Goal: Transaction & Acquisition: Purchase product/service

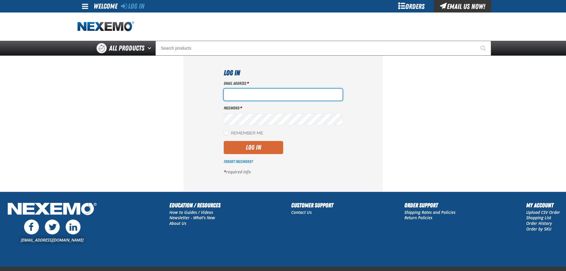
type input "bbuzbee@vtaig.com"
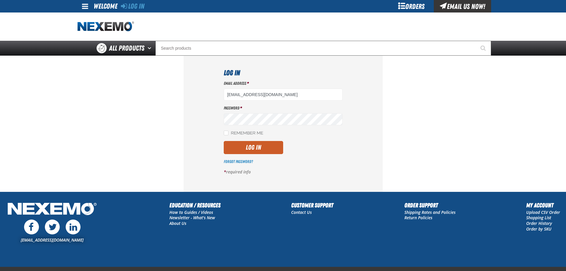
click at [253, 149] on button "Log In" at bounding box center [253, 147] width 59 height 13
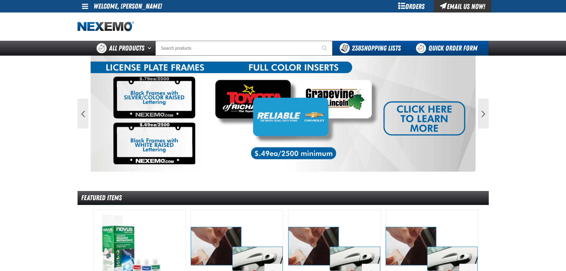
click at [447, 45] on link "Quick Order Form" at bounding box center [448, 48] width 81 height 15
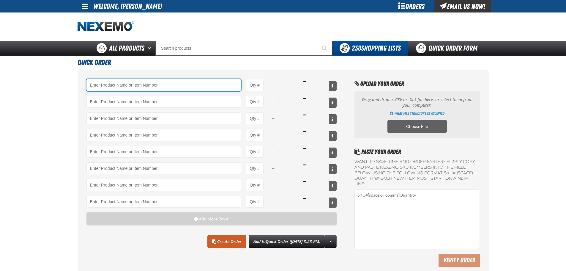
click at [155, 87] on input "Product" at bounding box center [164, 85] width 155 height 12
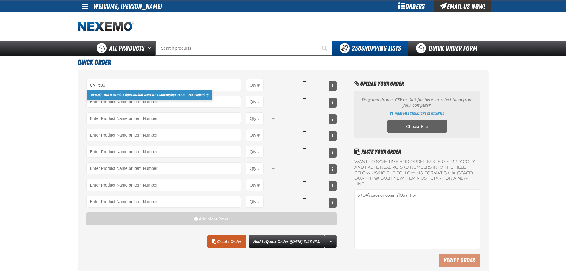
click at [131, 96] on link "CVT500 - Multi-Vehicle Continuous Variable Transmission Fluid - ZAK Products" at bounding box center [150, 95] width 126 height 10
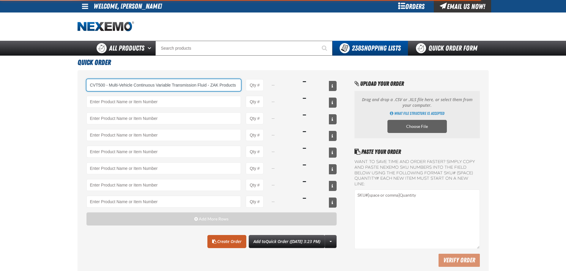
type input "CVT500 - Multi-Vehicle Continuous Variable Transmission Fluid - ZAK Products"
type input "1"
select select "bottle"
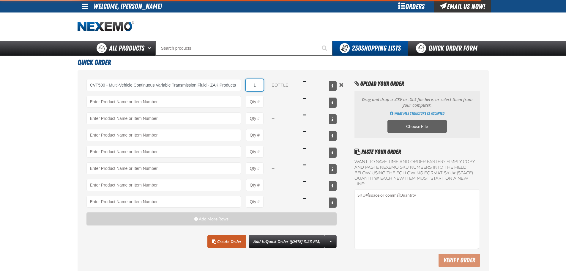
type input "CVT500 - Multi-Vehicle Continuous Variable Transmission Fluid - ZAK Products"
drag, startPoint x: 255, startPoint y: 86, endPoint x: 263, endPoint y: 86, distance: 7.7
click at [263, 86] on input "1" at bounding box center [255, 85] width 18 height 12
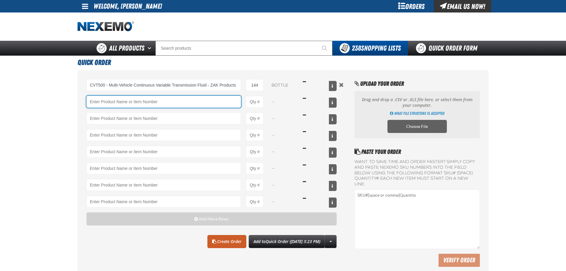
click at [177, 104] on input "Product" at bounding box center [164, 102] width 155 height 12
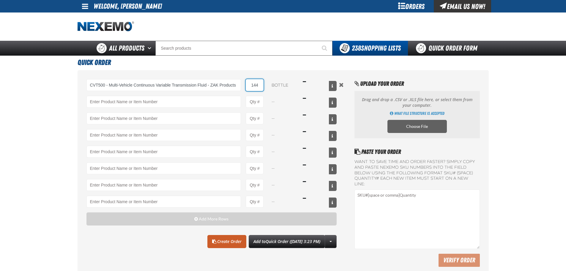
drag, startPoint x: 260, startPoint y: 84, endPoint x: 247, endPoint y: 78, distance: 14.4
click at [245, 83] on div "CVT500 - Multi-Vehicle Continuous Variable Transmission Fluid - ZAK Products CV…" at bounding box center [212, 85] width 251 height 12
type input "120"
click at [181, 107] on div "CVT500 - Multi-Vehicle Continuous Variable Transmission Fluid - ZAK Products CV…" at bounding box center [212, 143] width 251 height 128
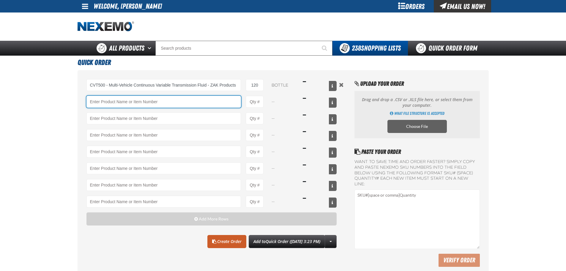
click at [182, 100] on input "Product" at bounding box center [164, 102] width 155 height 12
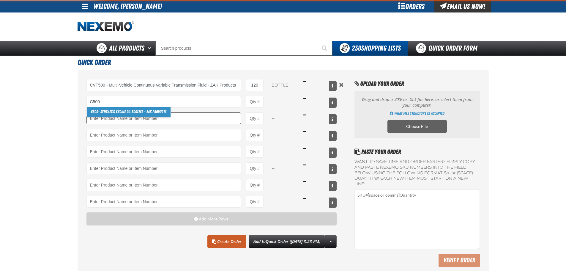
click at [111, 113] on link "C500 - Synthetic Engine Oil Booster - ZAK Products" at bounding box center [129, 112] width 84 height 10
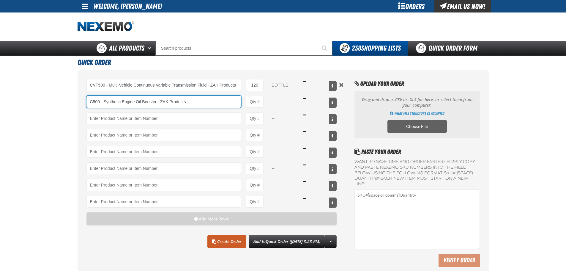
type input "C500 - Synthetic Engine Oil Booster - ZAK Products"
type input "1"
select select "bottle"
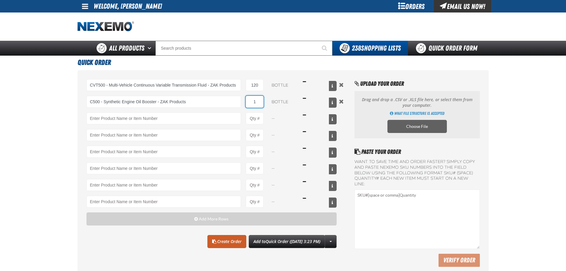
drag, startPoint x: 253, startPoint y: 100, endPoint x: 247, endPoint y: 100, distance: 5.4
click at [247, 100] on input "1" at bounding box center [255, 102] width 18 height 12
type input "C500 - Synthetic Engine Oil Booster - ZAK Products"
type input "120"
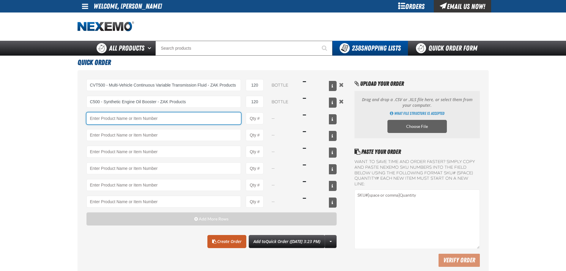
click at [210, 120] on input "Product" at bounding box center [164, 118] width 155 height 12
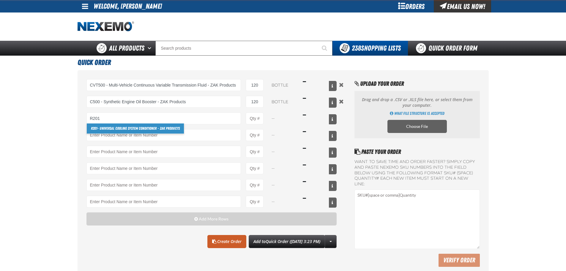
click at [120, 132] on link "R201 - Universal Cooling System Conditioner - ZAK Products" at bounding box center [135, 128] width 97 height 10
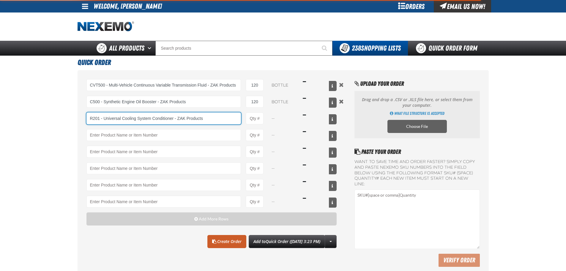
type input "R201 - Universal Cooling System Conditioner - ZAK Products"
type input "1"
select select "bottle"
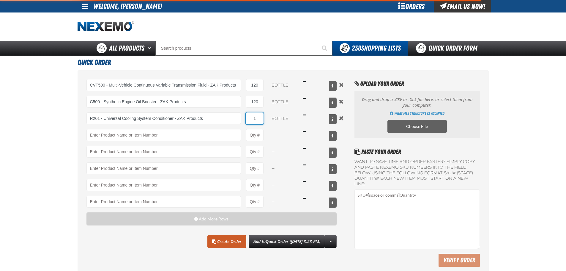
type input "R201 - Universal Cooling System Conditioner - ZAK Products"
drag, startPoint x: 260, startPoint y: 116, endPoint x: 248, endPoint y: 117, distance: 11.3
click at [248, 117] on input "1" at bounding box center [255, 118] width 18 height 12
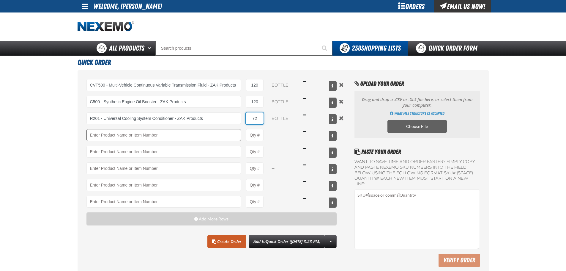
type input "72"
click at [194, 132] on input "Product" at bounding box center [164, 135] width 155 height 12
click at [124, 146] on link "F610 - Z-Tech - ZAK Products" at bounding box center [112, 145] width 50 height 10
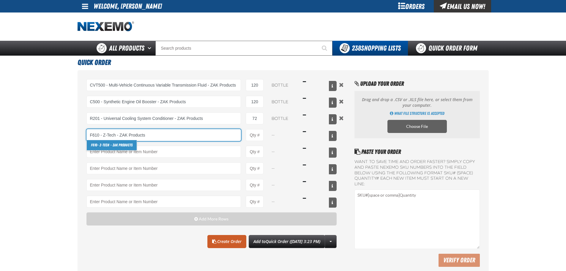
type input "F610 - Z-Tech - ZAK Products"
type input "1"
select select "bottle"
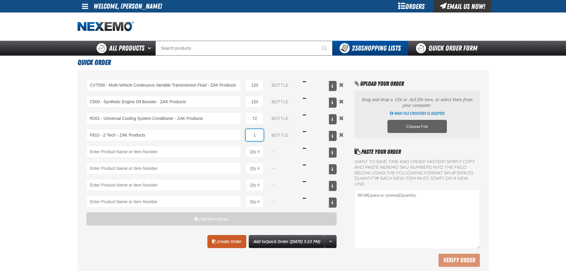
drag, startPoint x: 256, startPoint y: 133, endPoint x: 241, endPoint y: 134, distance: 14.9
click at [245, 134] on div "F610 - Z-Tech - ZAK Products F610 - Z-Tech - ZAK Products 1 bottle $16.49" at bounding box center [212, 135] width 251 height 12
type input "F610 - Z-Tech - ZAK Products"
type input "72"
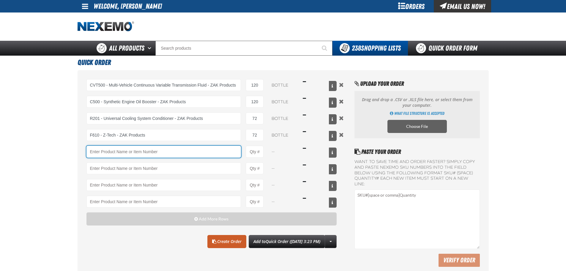
click at [212, 153] on input "Product" at bounding box center [164, 152] width 155 height 12
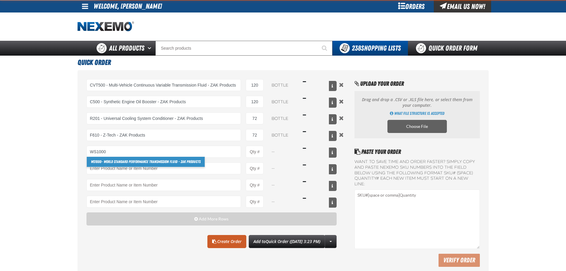
click at [129, 159] on link "WS1000 - World Standard Performance Transmission Fluid - ZAK Products" at bounding box center [146, 162] width 118 height 10
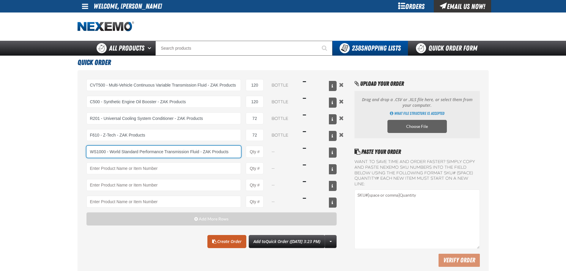
type input "WS1000 - World Standard Performance Transmission Fluid - ZAK Products"
type input "1"
select select "bottle"
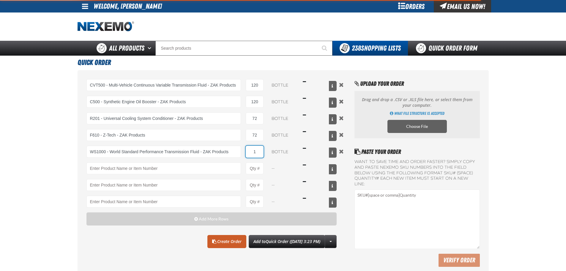
drag, startPoint x: 256, startPoint y: 153, endPoint x: 252, endPoint y: 153, distance: 3.9
click at [252, 153] on input "1" at bounding box center [255, 152] width 18 height 12
type input "WS1000 - World Standard Performance Transmission Fluid - ZAK Products"
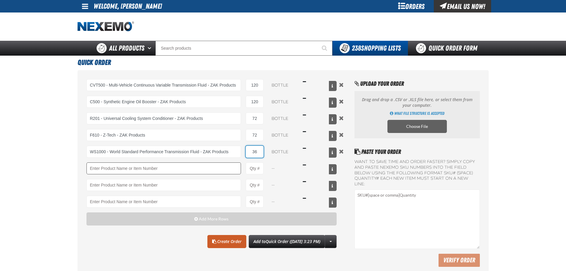
type input "36"
click at [205, 166] on input "Product" at bounding box center [164, 168] width 155 height 12
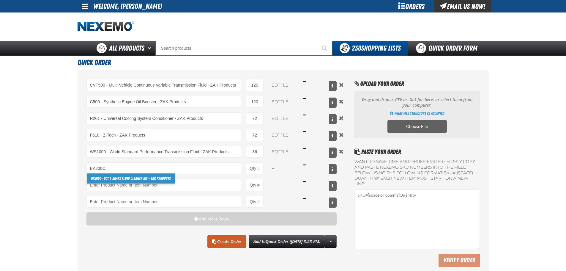
click at [124, 182] on link "BK200C - DOT 4 Brake Fluid Cleaner Kit - ZAK Products" at bounding box center [131, 178] width 88 height 10
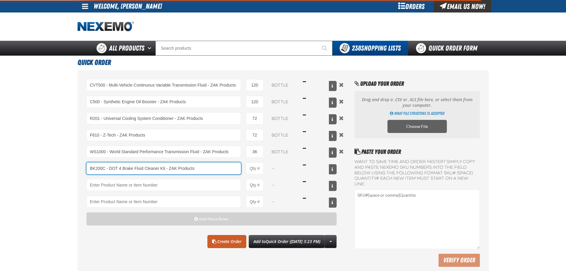
type input "BK200C - DOT 4 Brake Fluid Cleaner Kit - ZAK Products"
type input "1"
select select "kit"
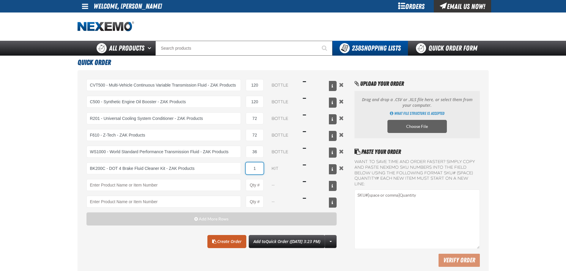
drag, startPoint x: 257, startPoint y: 173, endPoint x: 246, endPoint y: 169, distance: 11.2
click at [250, 170] on input "1" at bounding box center [255, 168] width 18 height 12
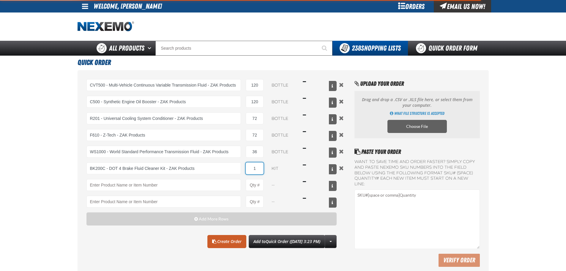
type input "BK200C - DOT 4 Brake Fluid Cleaner Kit - ZAK Products"
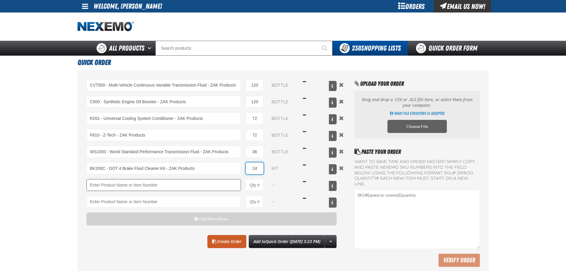
type input "24"
click at [215, 186] on input "Product" at bounding box center [164, 185] width 155 height 12
click at [126, 194] on link "TSF200 - 2-Step GDI Intake Cleaning Service" at bounding box center [122, 195] width 71 height 10
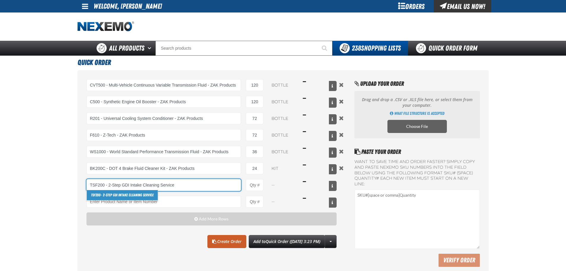
type input "TSF200 - 2-Step GDI Intake Cleaning Service"
type input "1"
select select "kit"
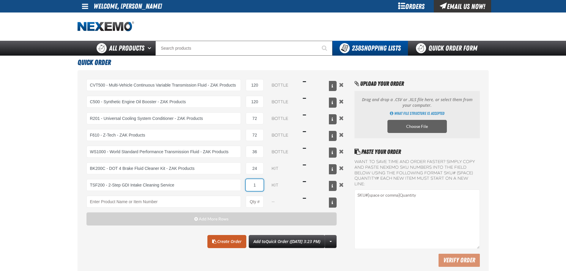
type input "TSF200 - 2-Step GDI Intake Cleaning Service"
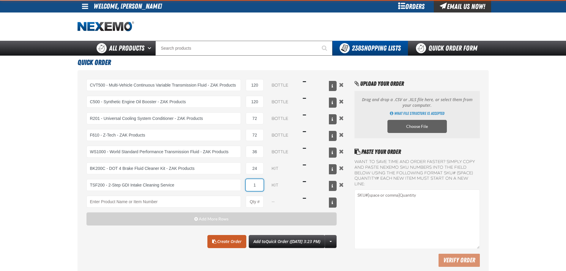
drag, startPoint x: 254, startPoint y: 185, endPoint x: 261, endPoint y: 185, distance: 7.2
click at [261, 185] on input "1" at bounding box center [255, 185] width 18 height 12
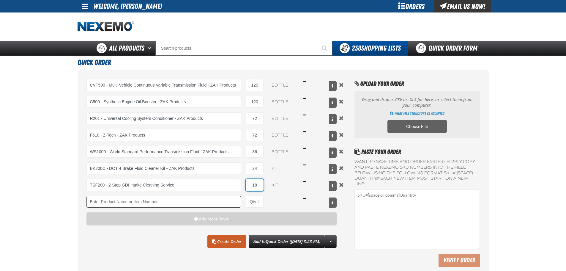
type input "18"
click at [202, 200] on input "Product" at bounding box center [164, 202] width 155 height 12
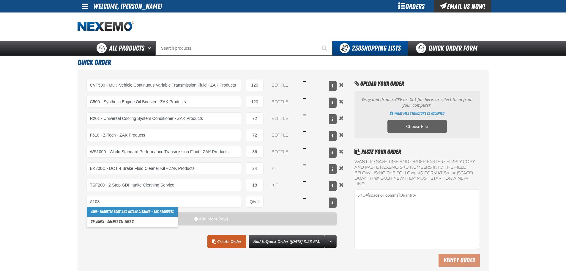
drag, startPoint x: 146, startPoint y: 213, endPoint x: 152, endPoint y: 211, distance: 6.9
click at [146, 213] on link "A103 - Throttle Body and Intake Cleaner - ZAK Products" at bounding box center [132, 212] width 91 height 10
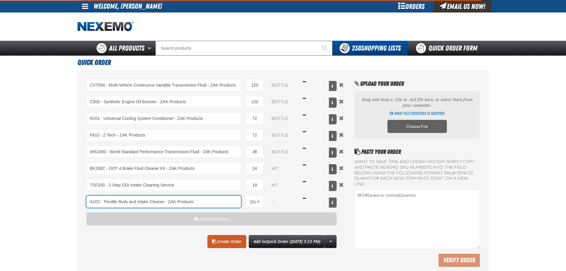
type input "A103 - Throttle Body and Intake Cleaner - ZAK Products"
type input "1"
select select "can"
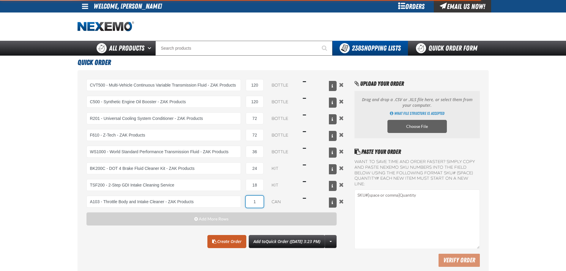
type input "A103 - Throttle Body and Intake Cleaner - ZAK Products"
drag, startPoint x: 258, startPoint y: 200, endPoint x: 257, endPoint y: 195, distance: 4.6
click at [255, 197] on input "1" at bounding box center [255, 202] width 18 height 12
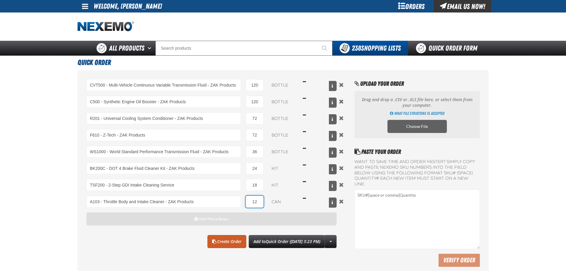
type input "12"
click at [232, 220] on button "Add More Rows" at bounding box center [212, 218] width 251 height 13
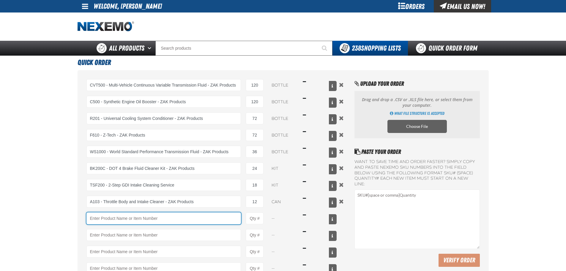
click at [178, 221] on input "Product" at bounding box center [164, 218] width 155 height 12
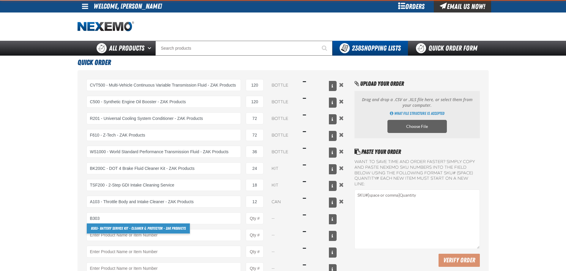
click at [110, 228] on link "B303 - Battery Service Kit - Cleaner & Protector - ZAK Products" at bounding box center [138, 228] width 103 height 10
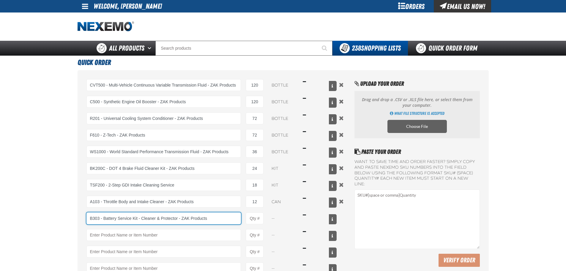
type input "B303 - Battery Service Kit - Cleaner &amp; Protector - ZAK Products"
type input "1"
select select "kit"
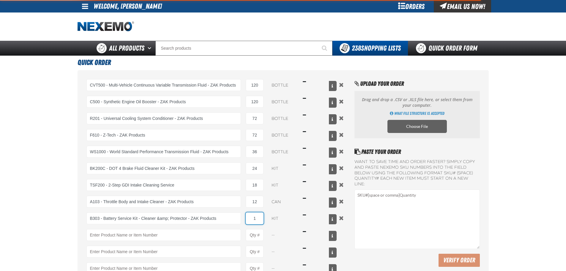
type input "B303 - Battery Service Kit - Cleaner &amp; Protector - ZAK Products"
drag, startPoint x: 257, startPoint y: 216, endPoint x: 251, endPoint y: 214, distance: 6.5
click at [251, 214] on input "1" at bounding box center [255, 218] width 18 height 12
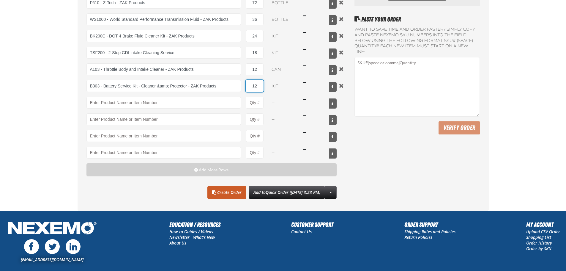
scroll to position [149, 0]
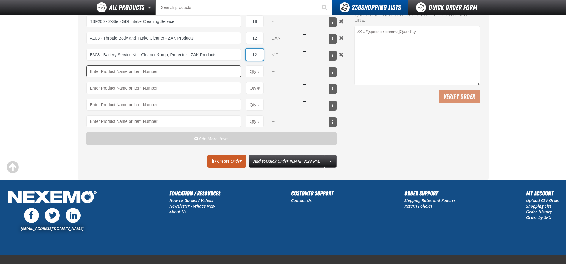
type input "12"
click at [172, 70] on input "Product" at bounding box center [164, 71] width 155 height 12
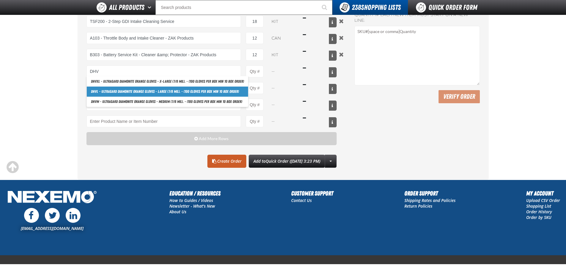
click at [129, 91] on link "DHV L - Ultragard Diamonite Orange Gloves - Large (7/8 mil). - (100 gloves per …" at bounding box center [167, 92] width 161 height 10
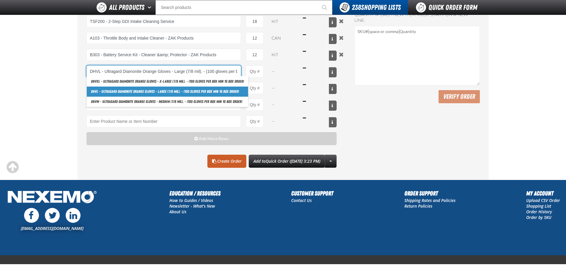
scroll to position [0, 40]
type input "DHVL - Ultragard Diamonite Orange Gloves - Large (7/8 mil). - (100 gloves per b…"
type input "1"
select select "box"
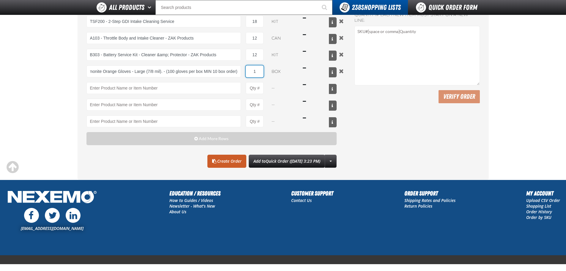
scroll to position [0, 0]
type input "DHVL - Ultragard Diamonite Orange Gloves - Large (7/8 mil). - (100 gloves per b…"
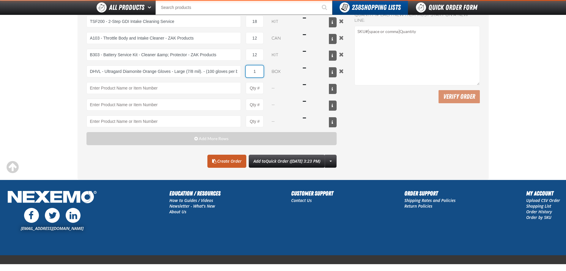
drag, startPoint x: 255, startPoint y: 72, endPoint x: 246, endPoint y: 70, distance: 10.0
click at [246, 70] on div "DHVL - Ultragard Diamonite Orange Gloves - Large (7/8 mil). - (100 gloves per b…" at bounding box center [212, 71] width 251 height 12
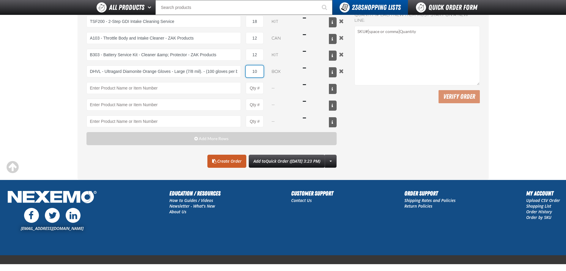
type input "10"
click at [365, 133] on div "Paste Your Order Want to save time and order faster? Simply copy and paste NEXE…" at bounding box center [417, 76] width 125 height 184
click at [211, 155] on link "Create Order" at bounding box center [227, 161] width 39 height 13
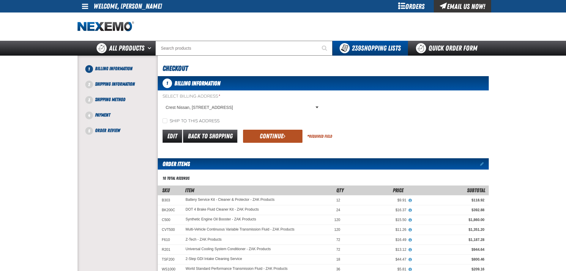
click at [268, 136] on button "Continue" at bounding box center [272, 136] width 59 height 13
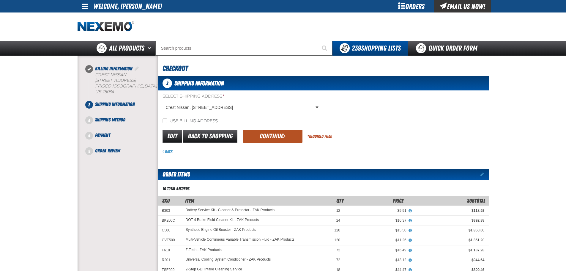
click at [261, 137] on button "Continue" at bounding box center [272, 136] width 59 height 13
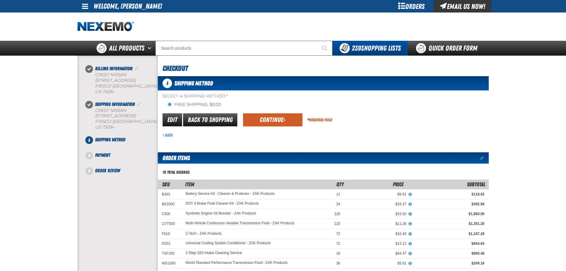
click at [268, 121] on button "Continue" at bounding box center [272, 119] width 59 height 13
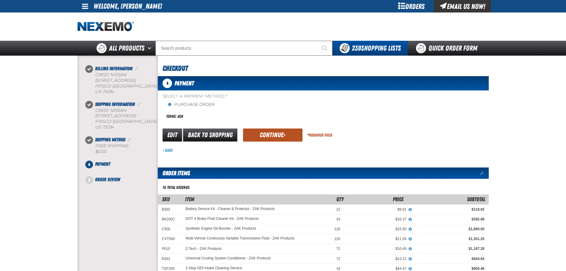
click at [262, 135] on button "Continue" at bounding box center [272, 134] width 59 height 13
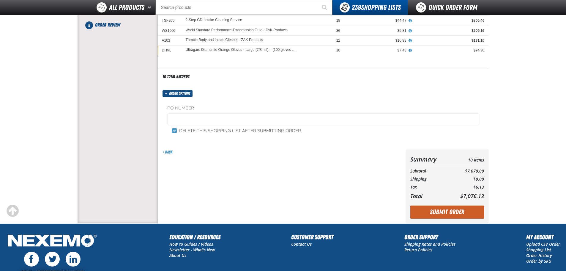
scroll to position [149, 0]
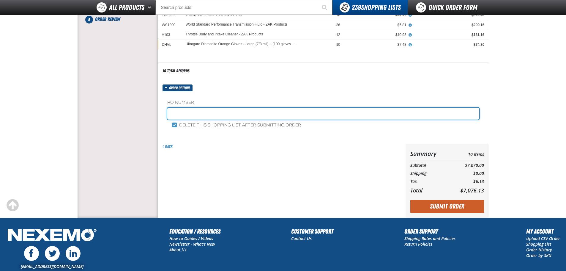
click at [196, 115] on input "text" at bounding box center [323, 114] width 312 height 12
type input "ZAK1009"
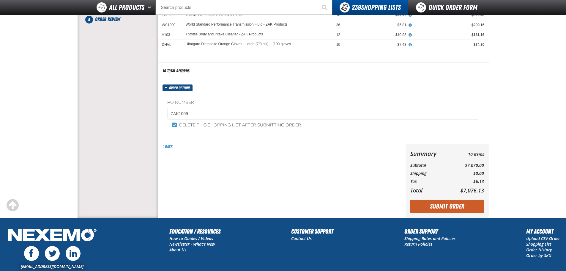
click at [227, 155] on div "Back" at bounding box center [281, 181] width 246 height 74
click at [428, 205] on button "Submit Order" at bounding box center [448, 206] width 74 height 13
